Goal: Task Accomplishment & Management: Complete application form

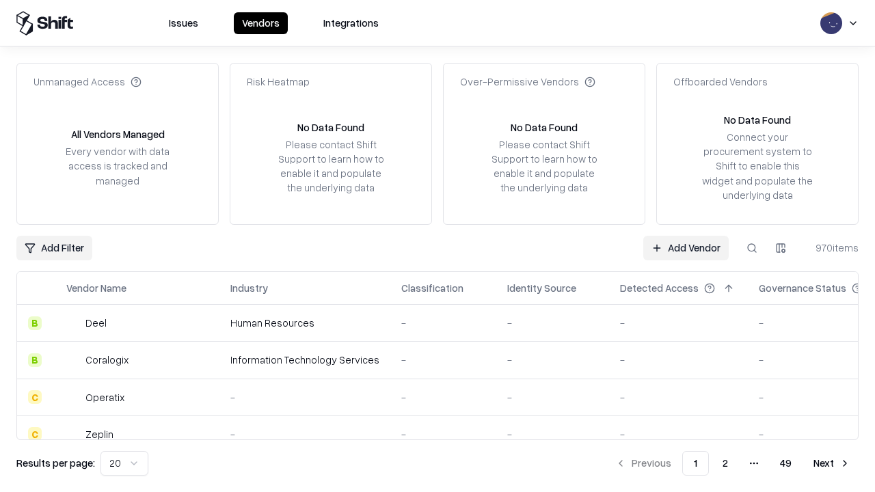
click at [686, 248] on link "Add Vendor" at bounding box center [685, 248] width 85 height 25
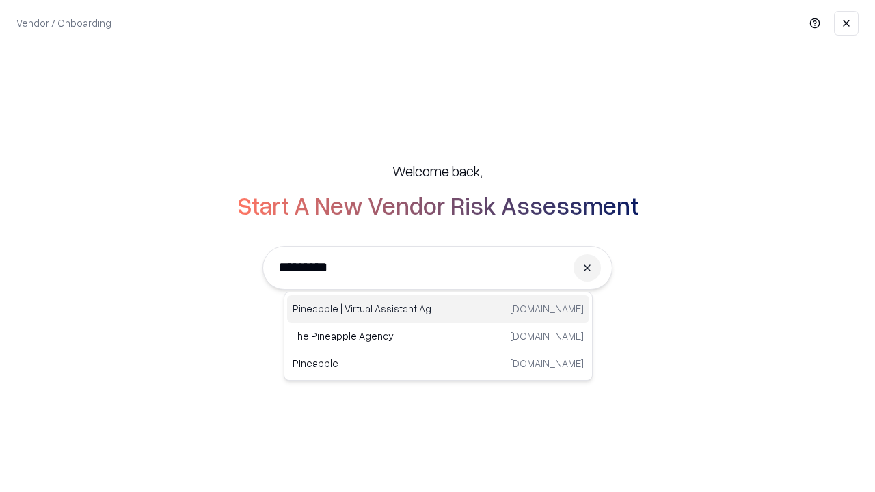
click at [438, 309] on div "Pineapple | Virtual Assistant Agency [DOMAIN_NAME]" at bounding box center [438, 308] width 302 height 27
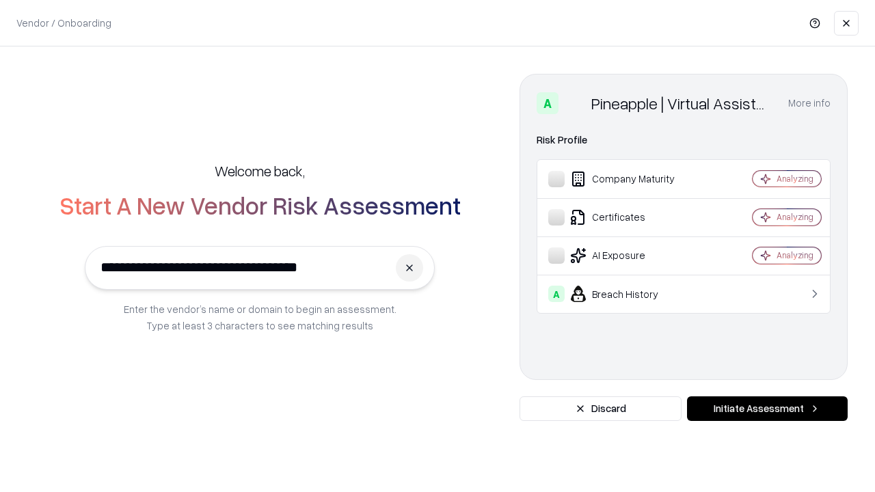
type input "**********"
click at [767, 409] on button "Initiate Assessment" at bounding box center [767, 409] width 161 height 25
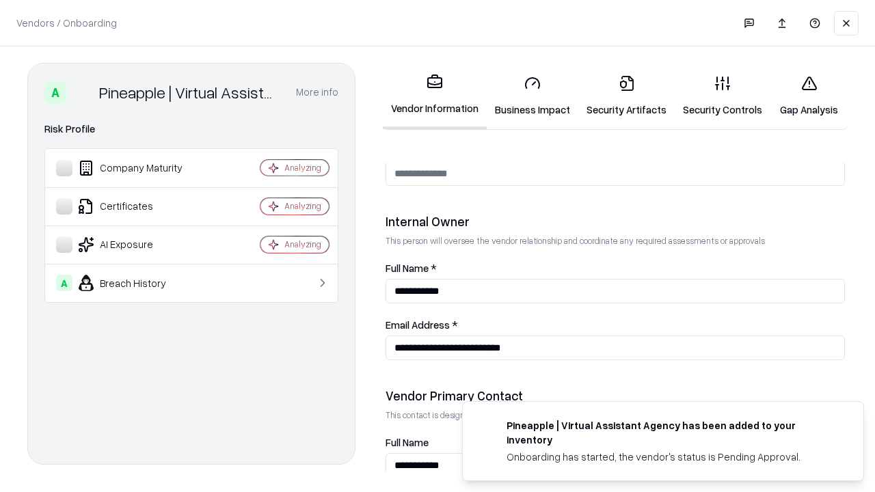
scroll to position [708, 0]
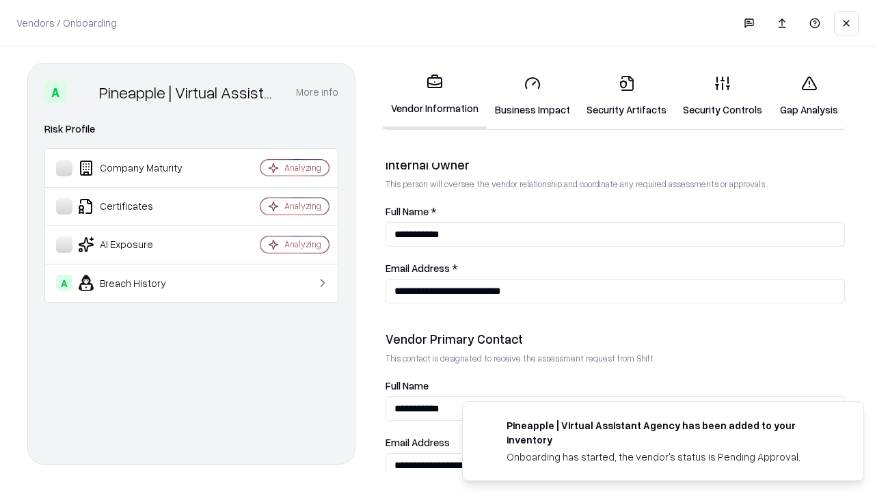
click at [533, 96] on link "Business Impact" at bounding box center [533, 96] width 92 height 64
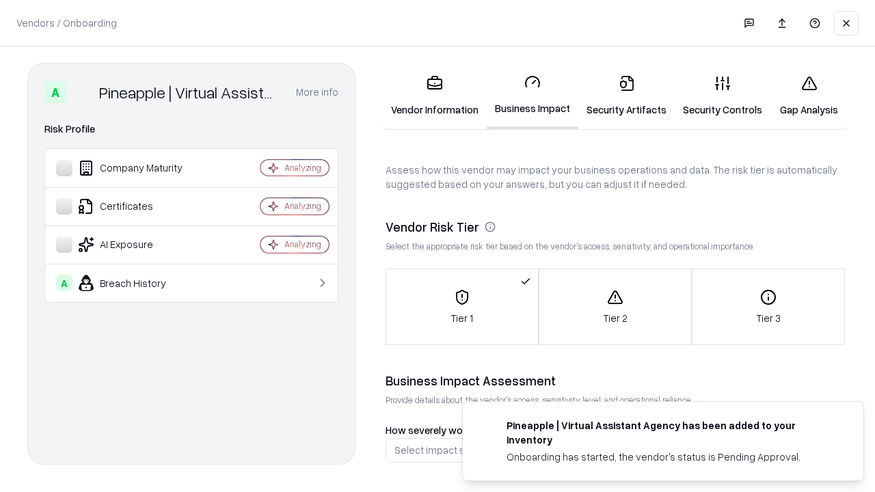
click at [809, 96] on link "Gap Analysis" at bounding box center [809, 96] width 77 height 64
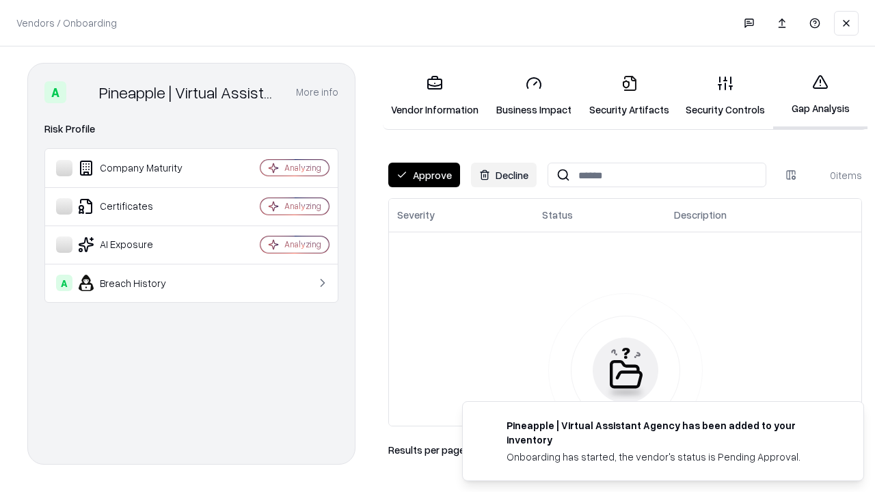
click at [424, 175] on button "Approve" at bounding box center [424, 175] width 72 height 25
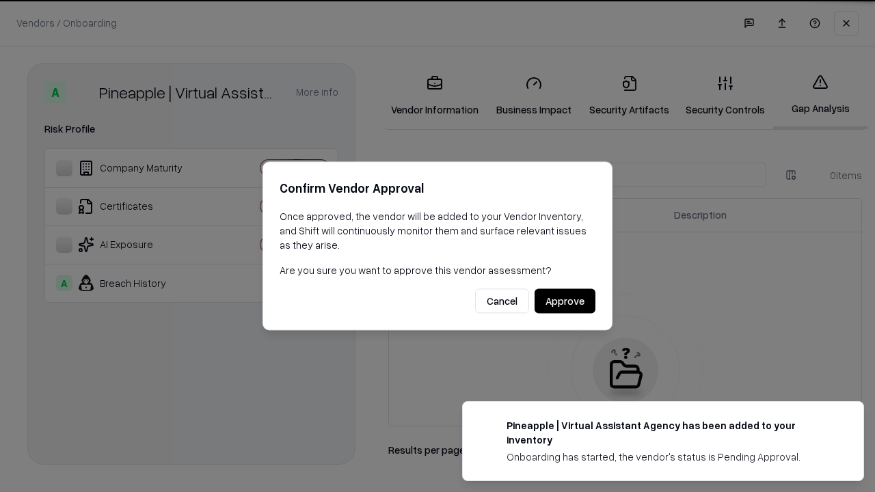
click at [565, 301] on button "Approve" at bounding box center [565, 301] width 61 height 25
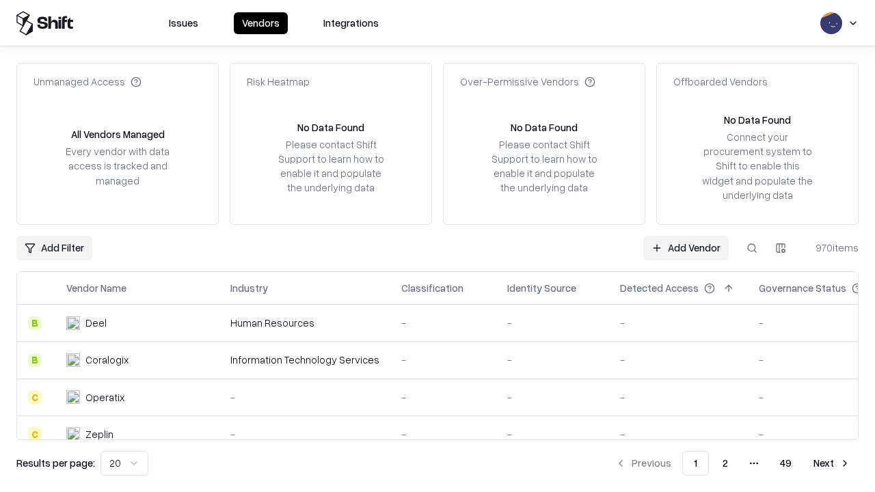
type input "**********"
click at [686, 248] on link "Add Vendor" at bounding box center [685, 248] width 85 height 25
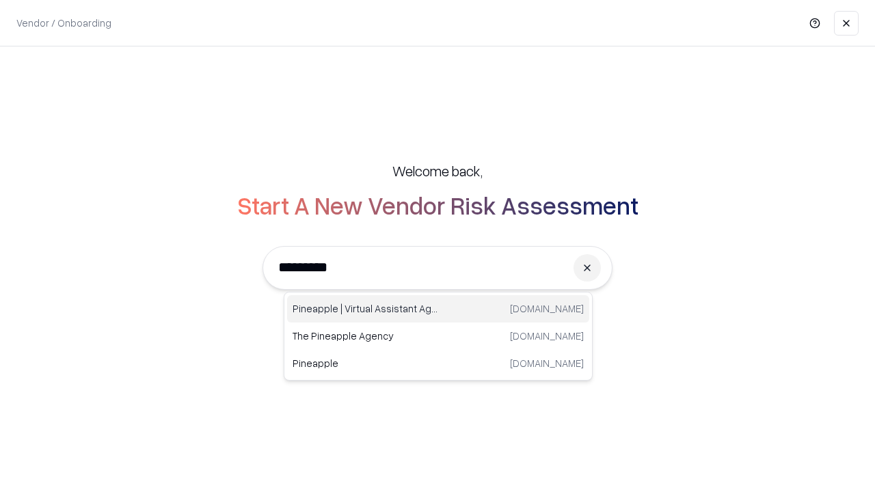
click at [438, 309] on div "Pineapple | Virtual Assistant Agency [DOMAIN_NAME]" at bounding box center [438, 308] width 302 height 27
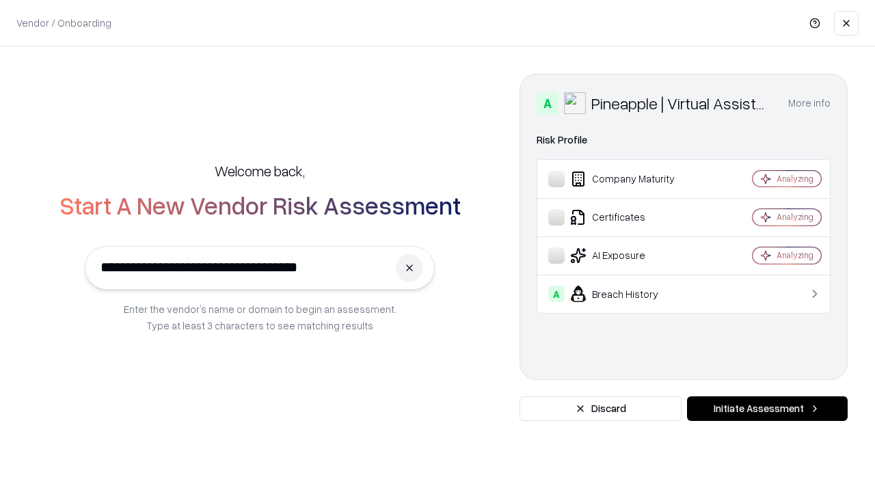
type input "**********"
click at [767, 409] on button "Initiate Assessment" at bounding box center [767, 409] width 161 height 25
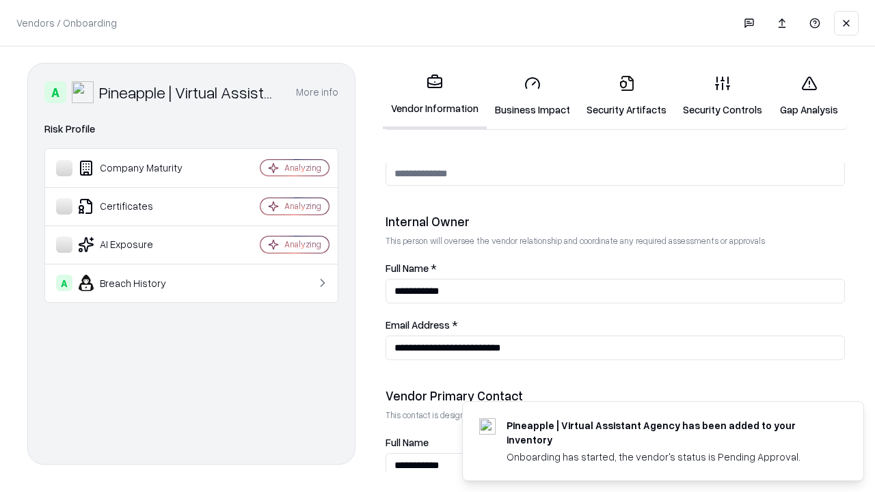
scroll to position [708, 0]
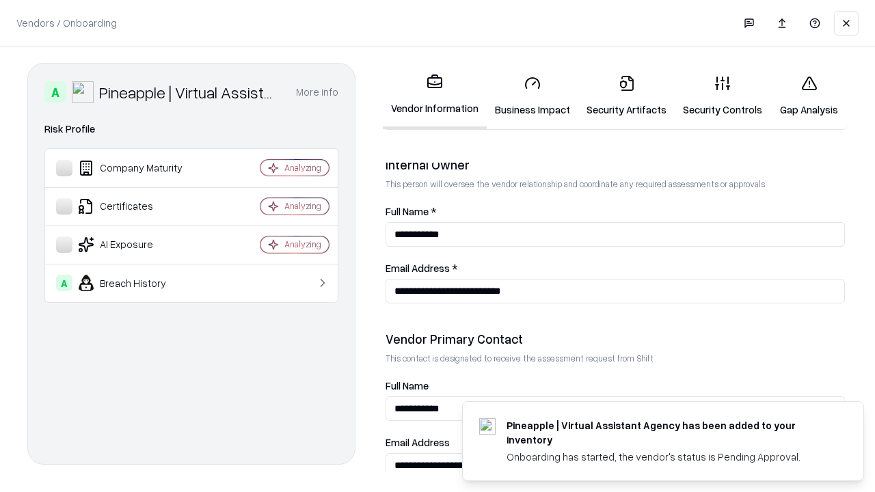
click at [809, 96] on link "Gap Analysis" at bounding box center [809, 96] width 77 height 64
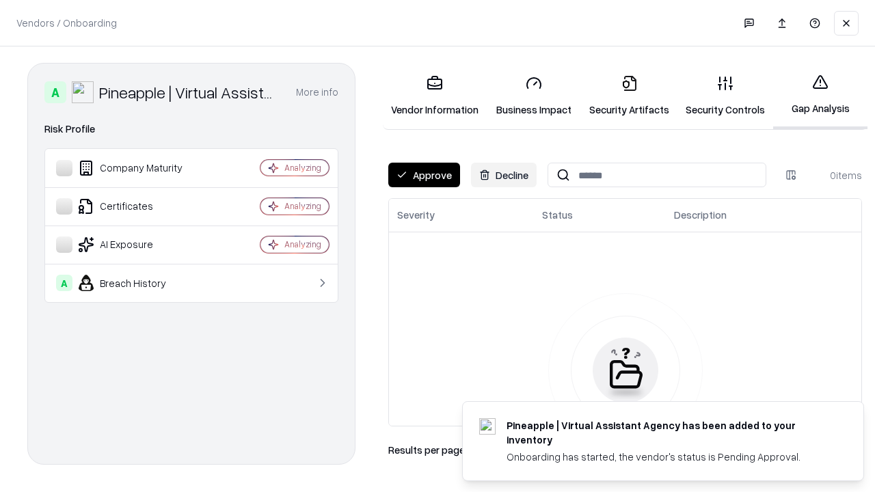
click at [424, 175] on button "Approve" at bounding box center [424, 175] width 72 height 25
